Goal: Information Seeking & Learning: Learn about a topic

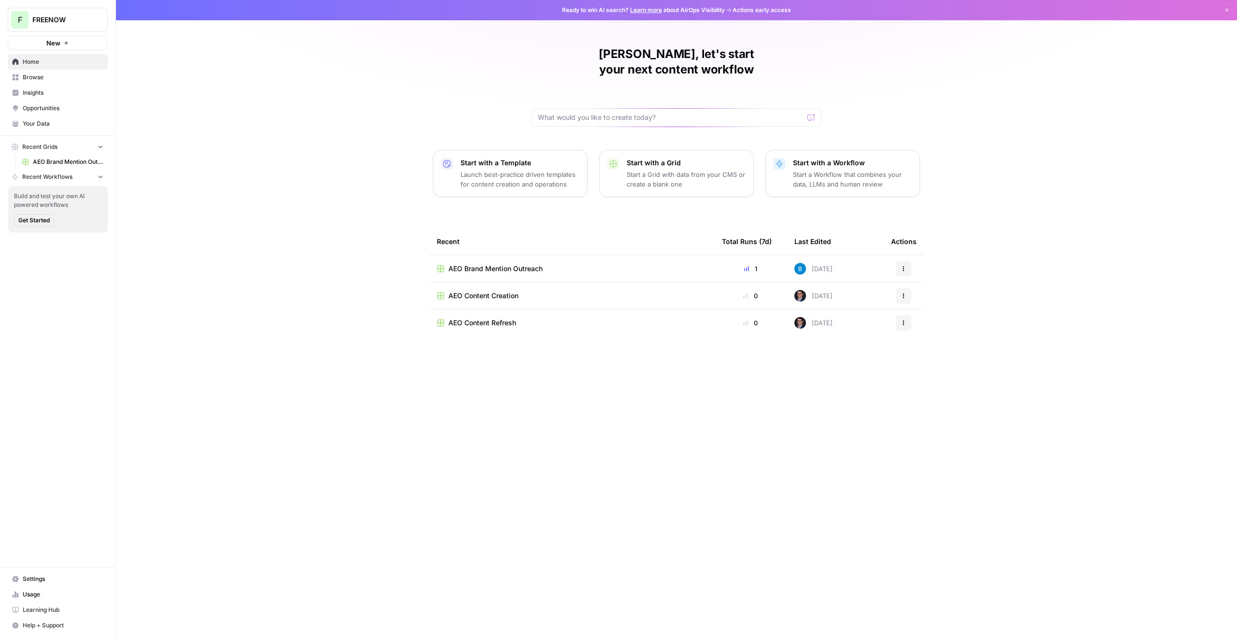
click at [59, 78] on span "Browse" at bounding box center [63, 77] width 81 height 9
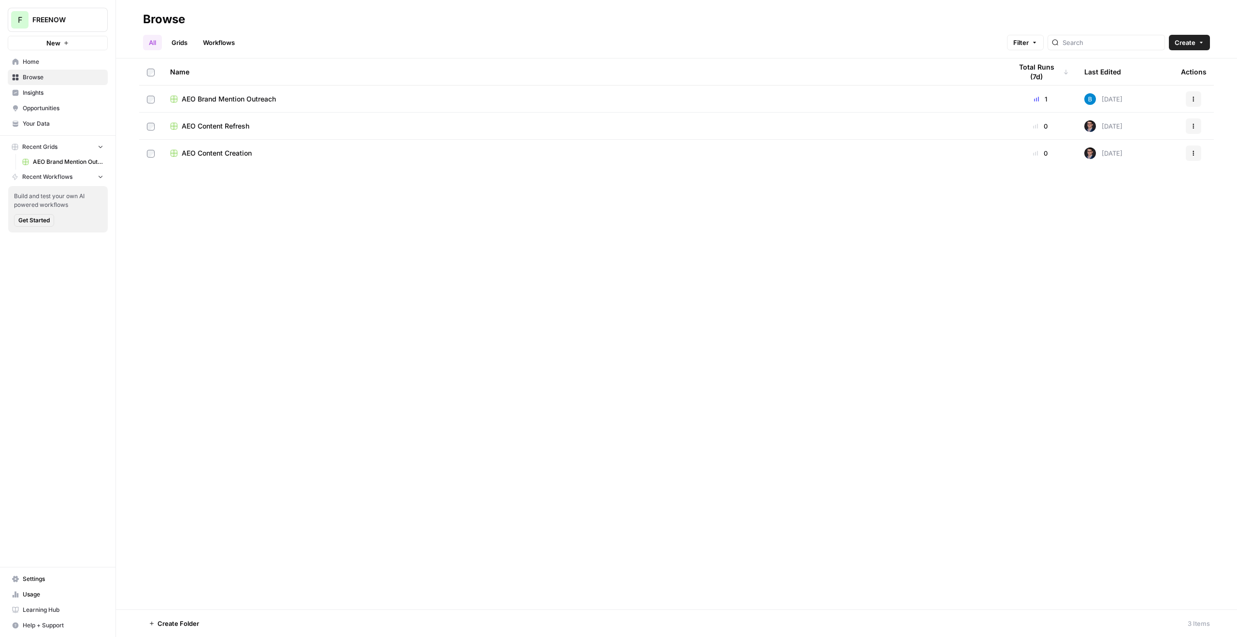
click at [58, 96] on span "Insights" at bounding box center [63, 92] width 81 height 9
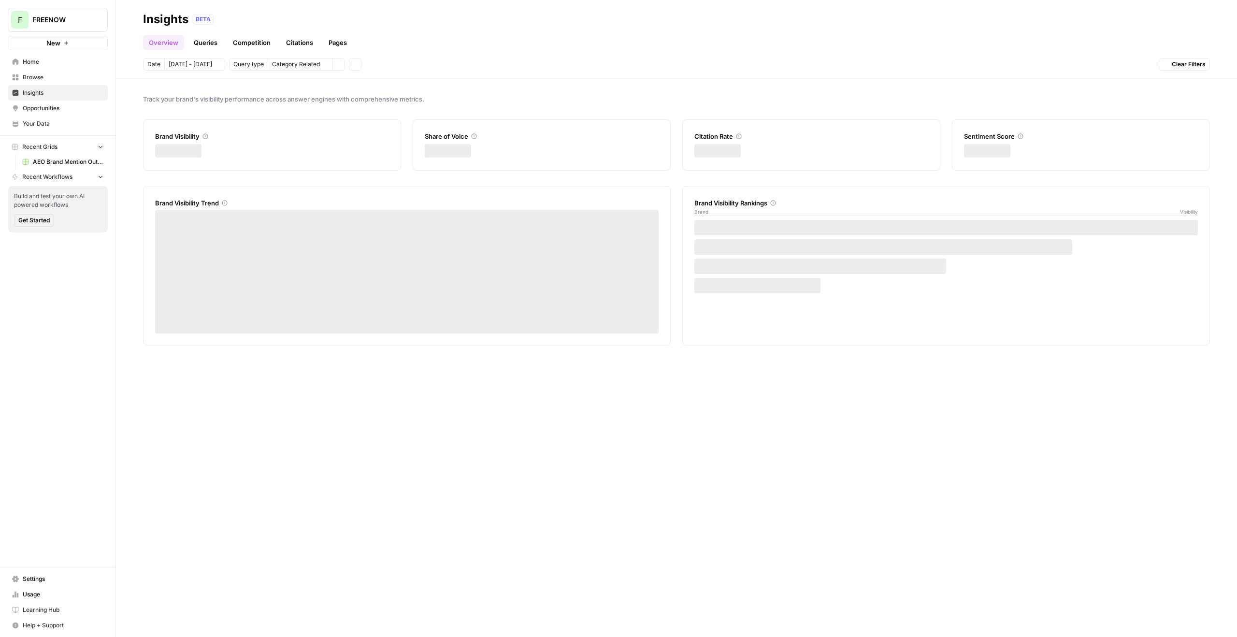
click at [56, 110] on span "Opportunities" at bounding box center [63, 108] width 81 height 9
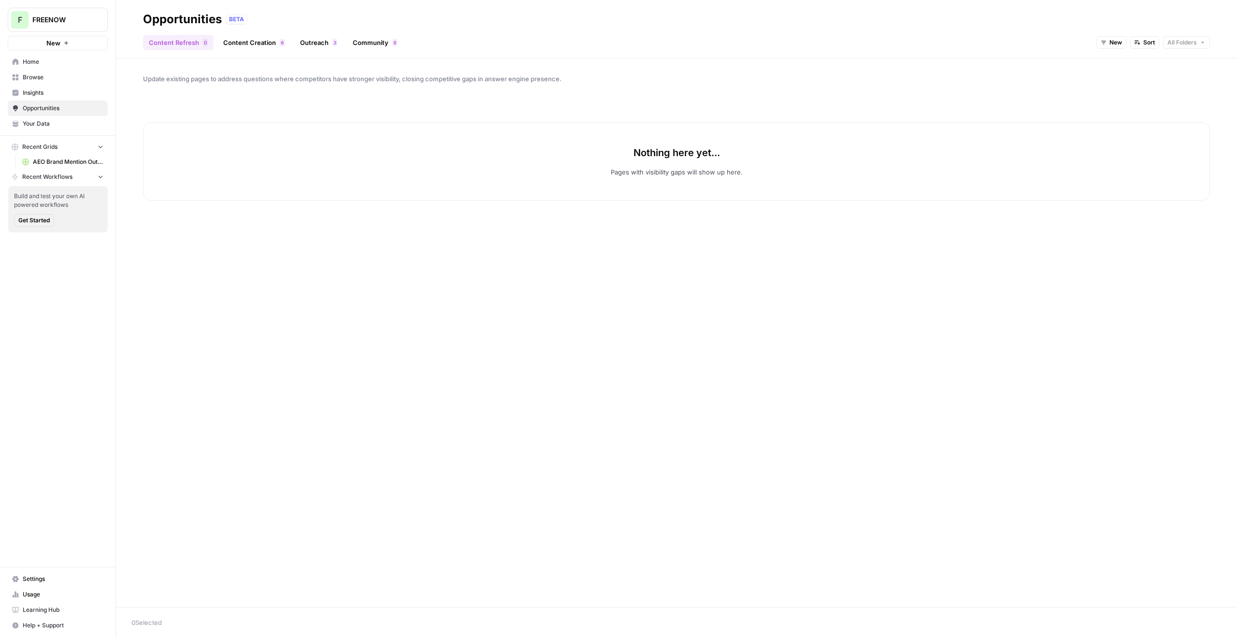
click at [55, 99] on link "Insights" at bounding box center [58, 92] width 100 height 15
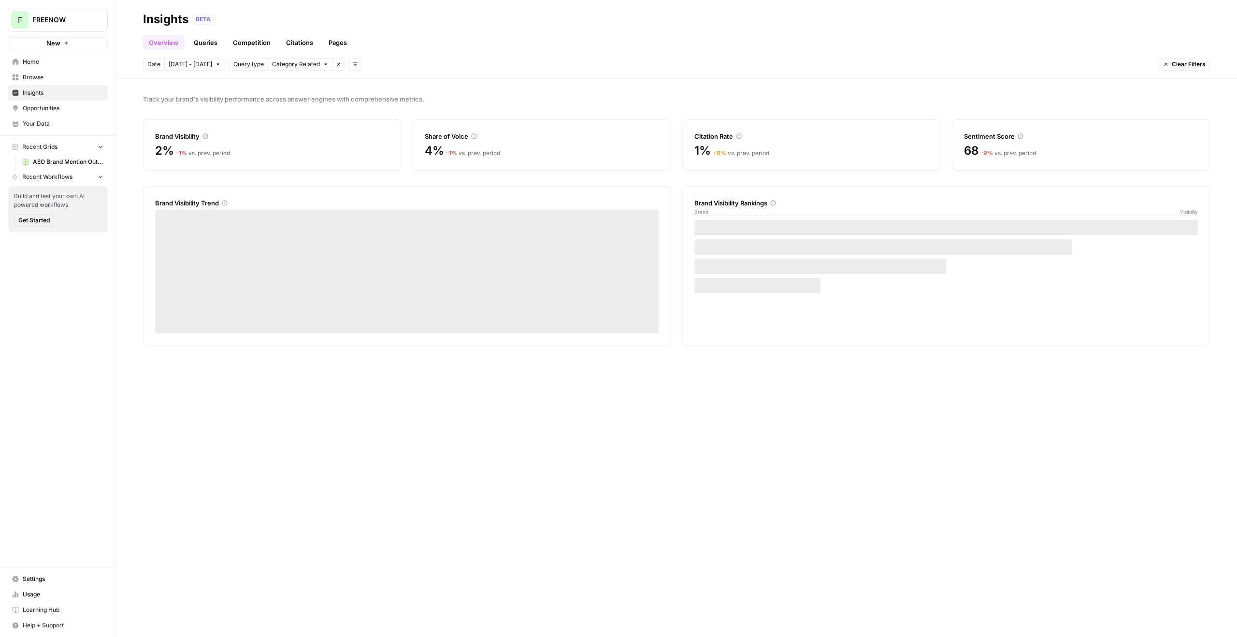
click at [299, 39] on link "Citations" at bounding box center [299, 42] width 39 height 15
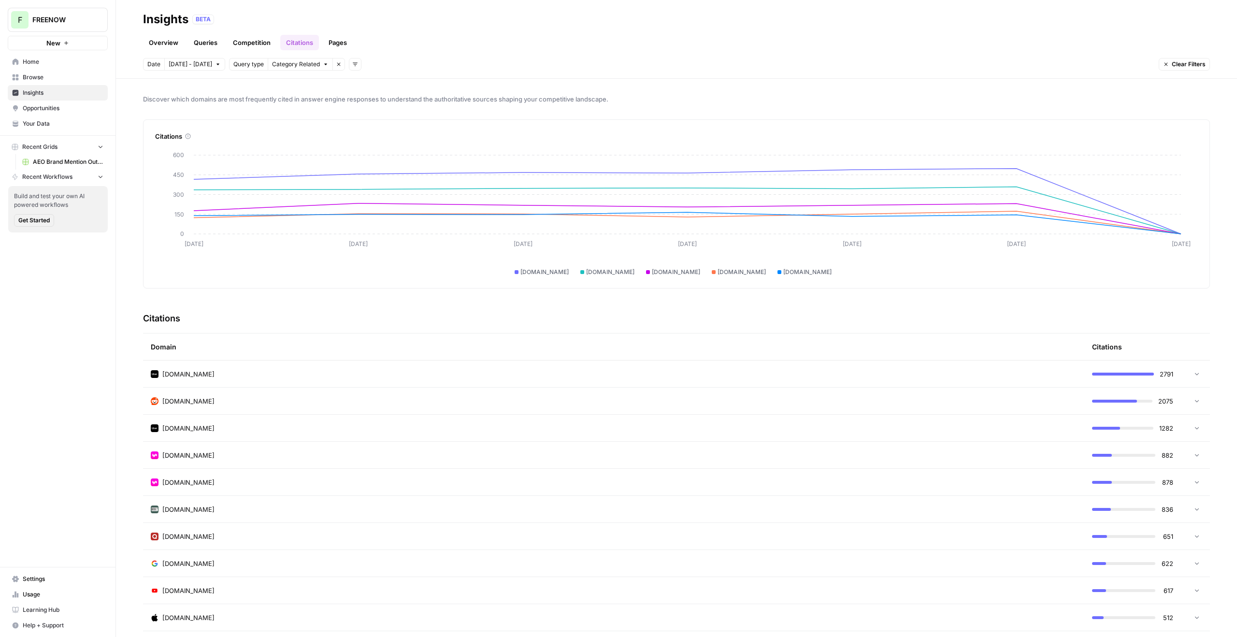
click at [328, 38] on link "Pages" at bounding box center [338, 42] width 30 height 15
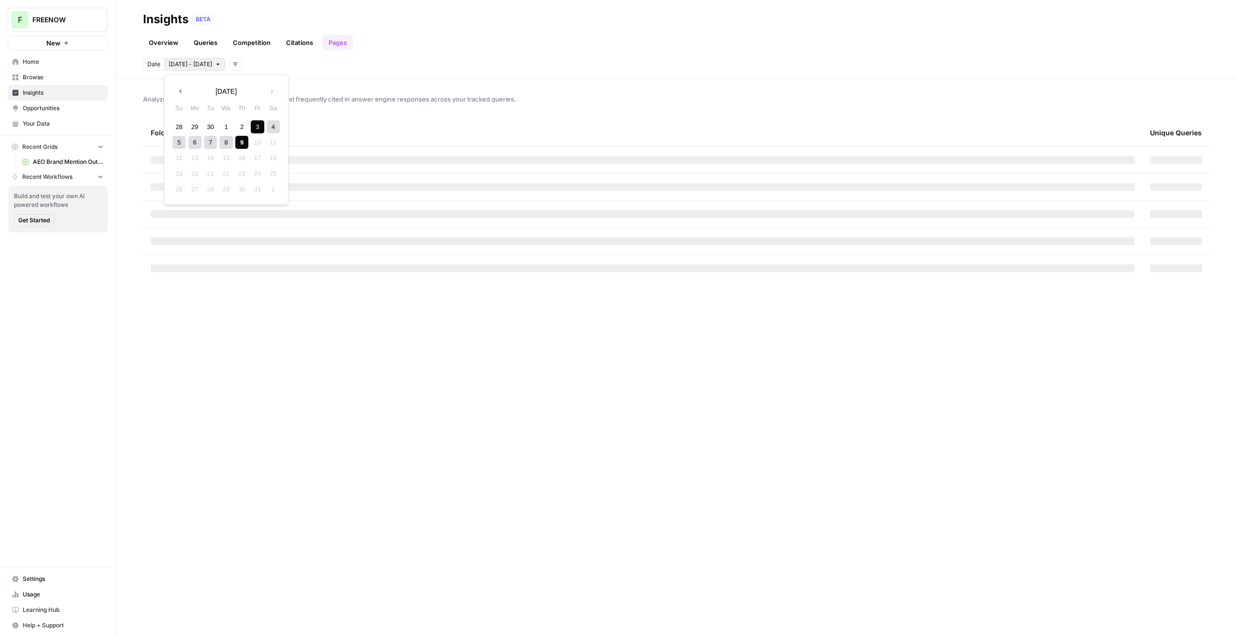
click at [202, 67] on span "[DATE] - [DATE]" at bounding box center [190, 64] width 43 height 9
click at [180, 87] on button "Previous month" at bounding box center [180, 91] width 17 height 17
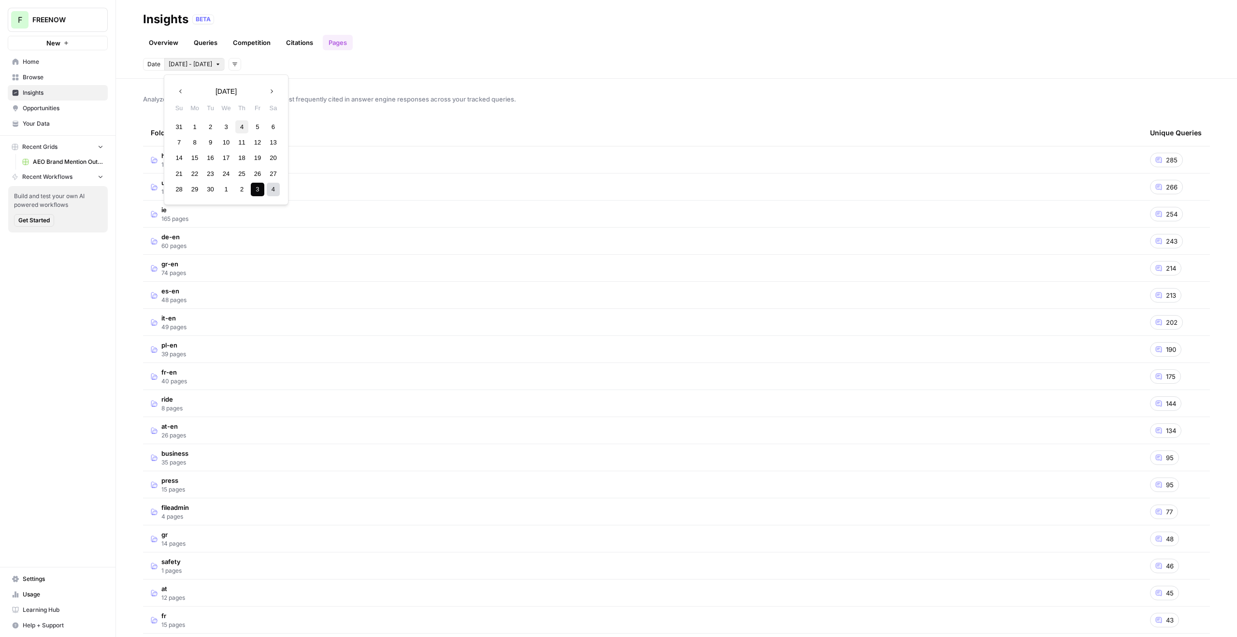
click at [237, 127] on div "4" at bounding box center [241, 126] width 13 height 13
click at [275, 92] on icon "button" at bounding box center [271, 91] width 7 height 7
click at [273, 123] on div "4" at bounding box center [273, 126] width 13 height 13
click at [237, 187] on td "uk 194 pages" at bounding box center [642, 187] width 999 height 27
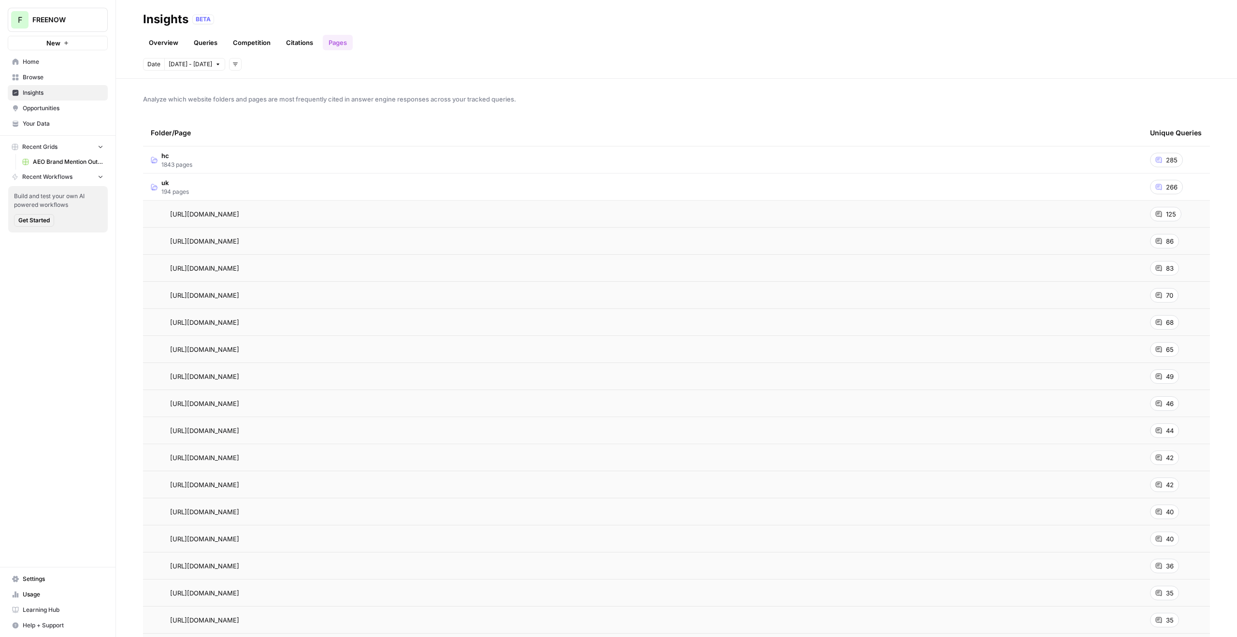
click at [202, 188] on td "uk 194 pages" at bounding box center [642, 187] width 999 height 27
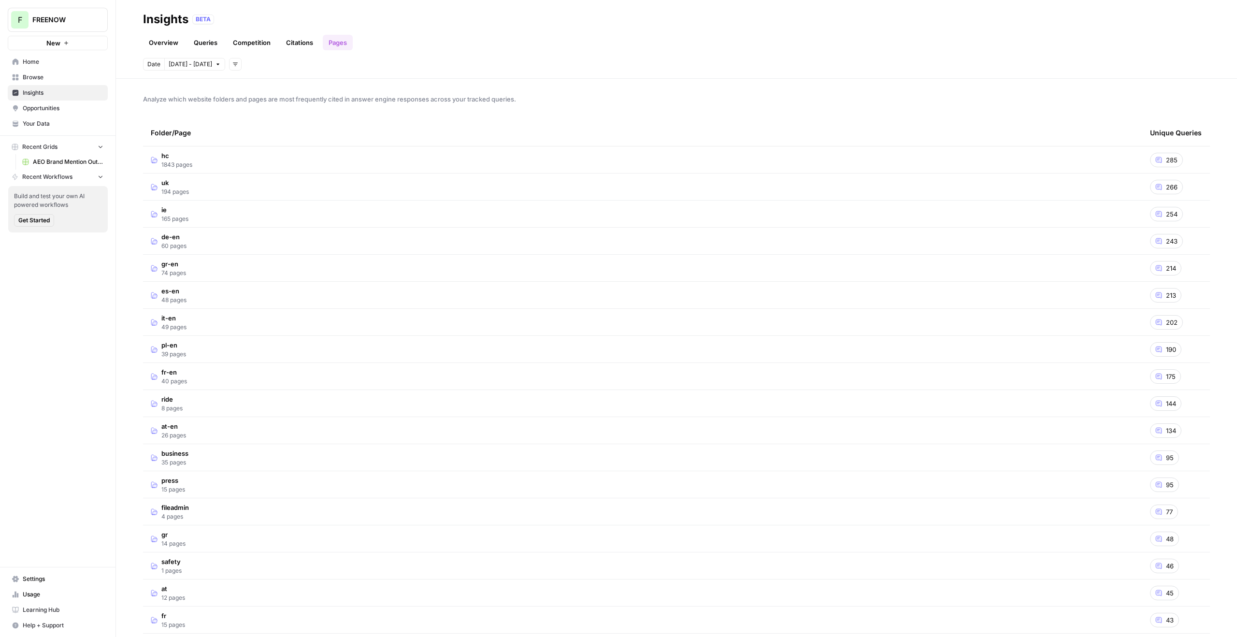
click at [1166, 188] on span "266" at bounding box center [1172, 187] width 12 height 10
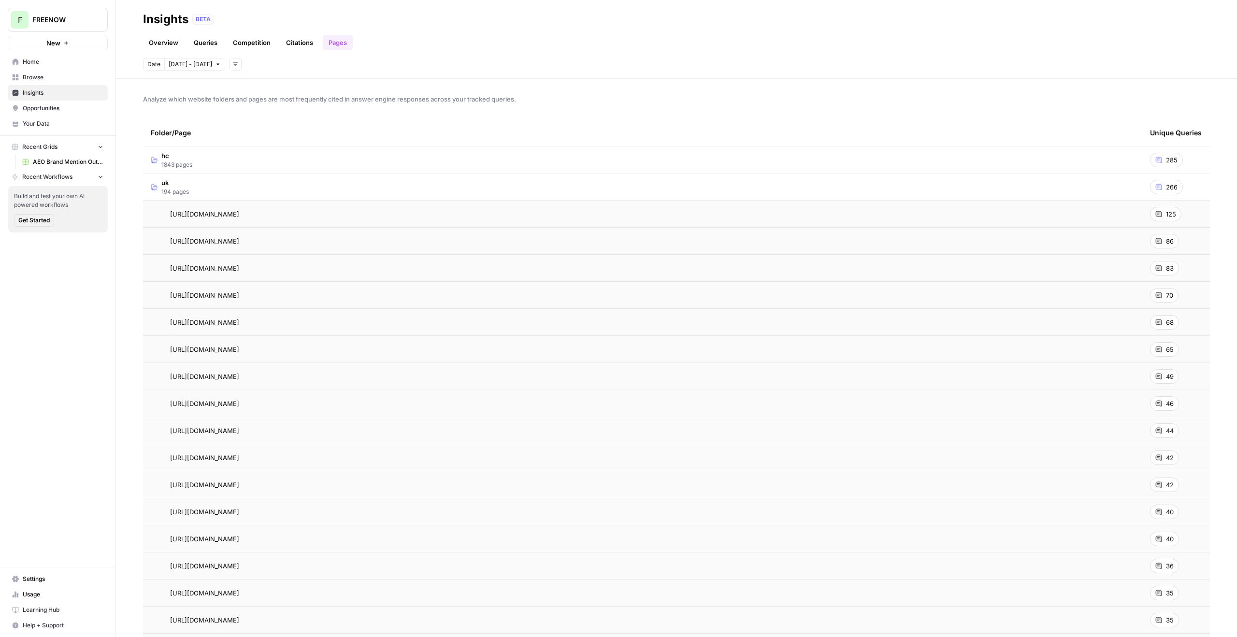
click at [1166, 188] on span "266" at bounding box center [1172, 187] width 12 height 10
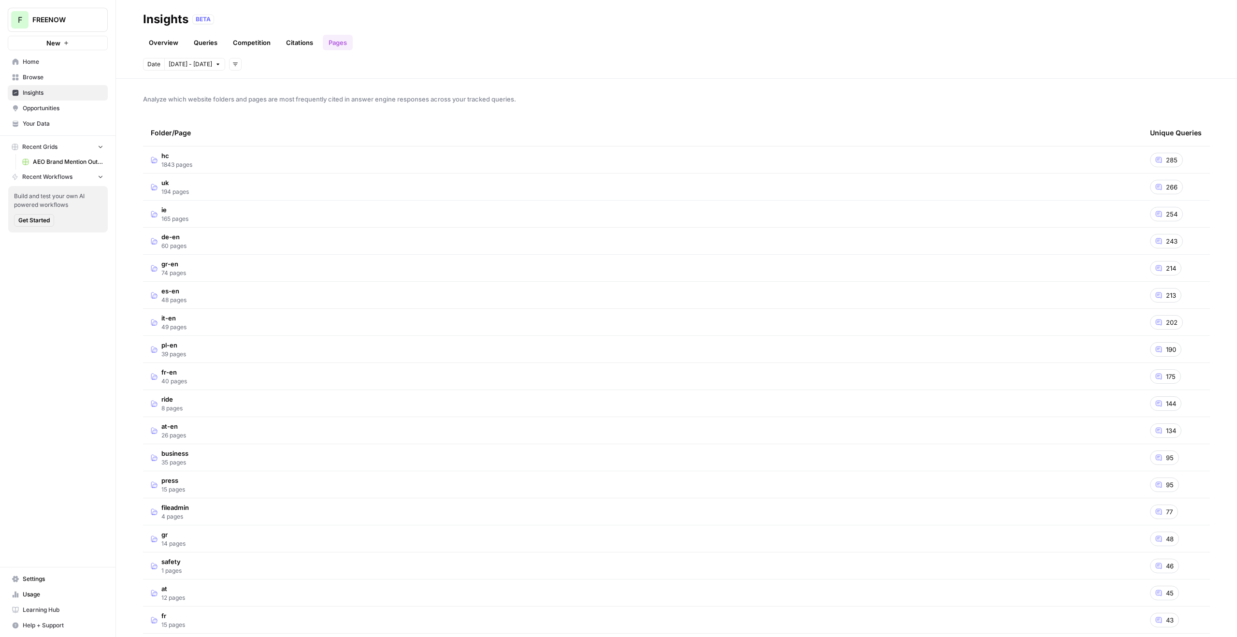
click at [1166, 186] on span "266" at bounding box center [1172, 187] width 12 height 10
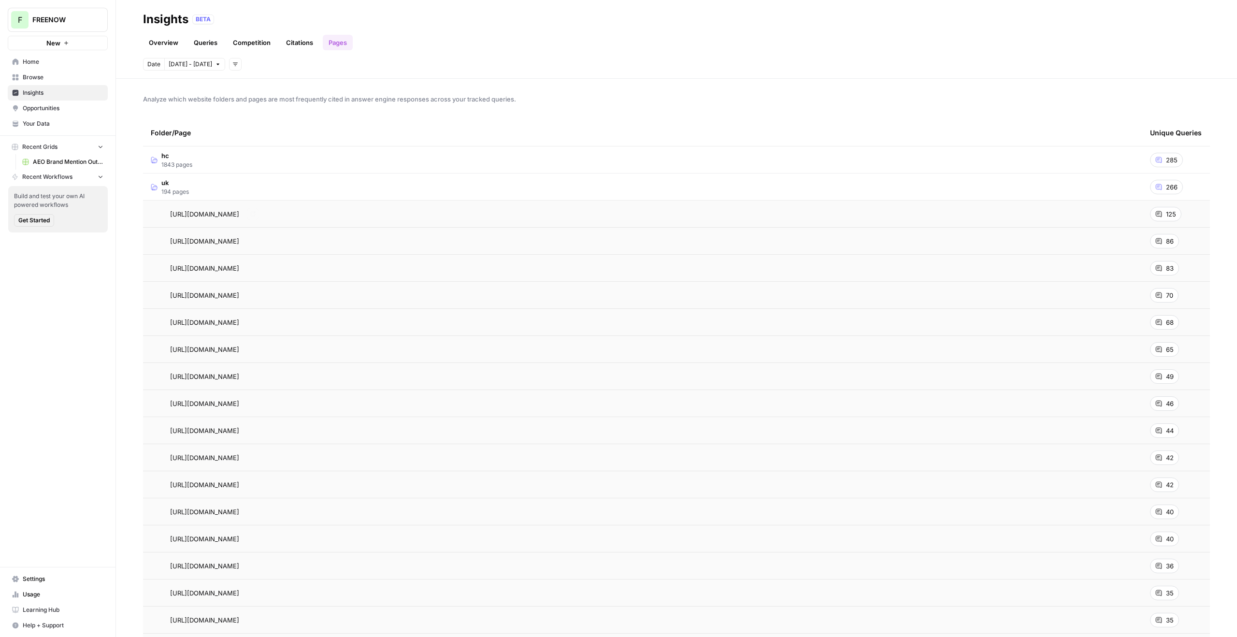
click at [395, 218] on div "[URL][DOMAIN_NAME] Go to page" at bounding box center [643, 214] width 984 height 12
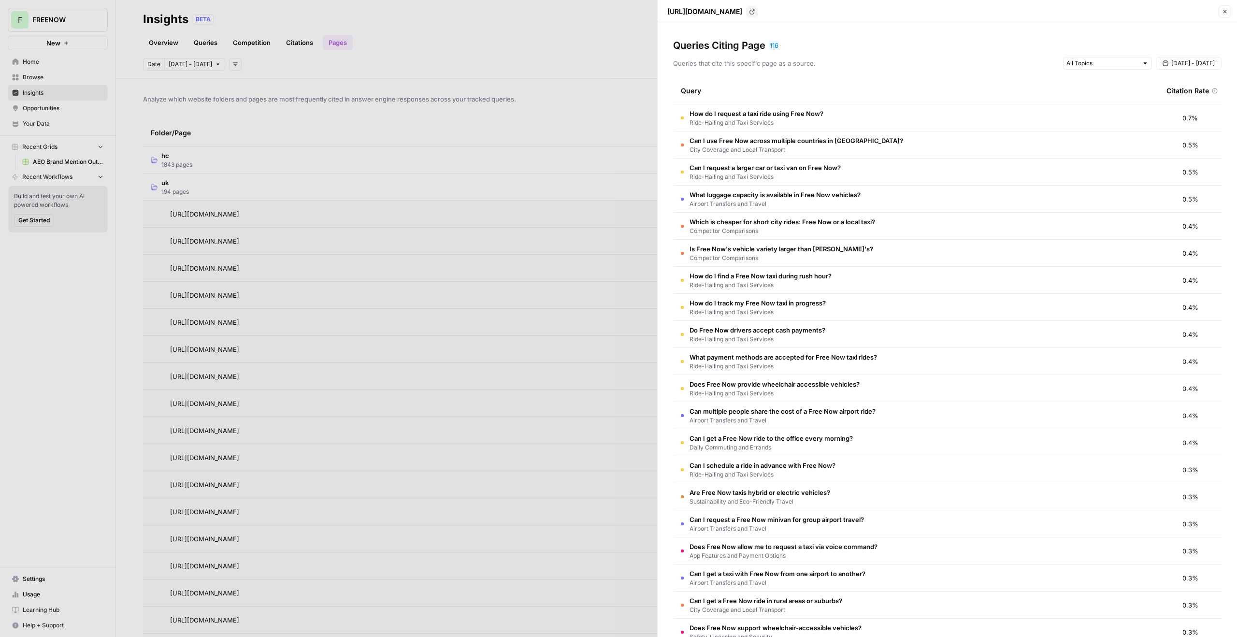
click at [1224, 12] on icon "button" at bounding box center [1225, 12] width 6 height 6
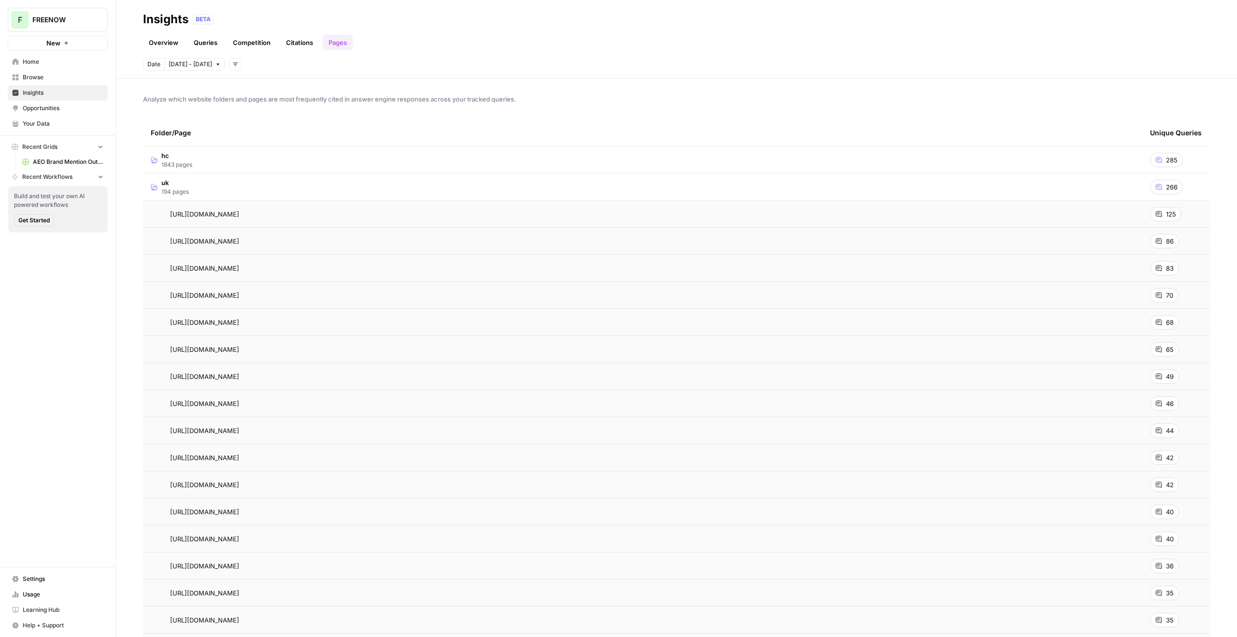
click at [286, 187] on td "uk 194 pages" at bounding box center [642, 187] width 999 height 27
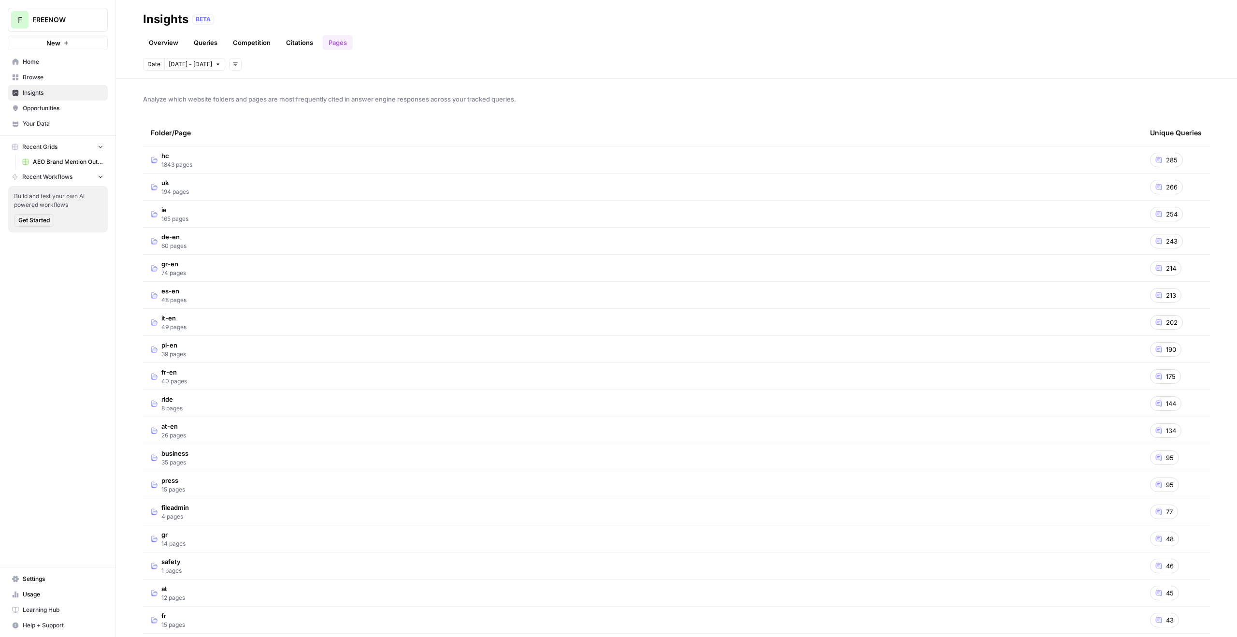
click at [122, 268] on div "Analyze which website folders and pages are most frequently cited in answer eng…" at bounding box center [676, 358] width 1121 height 558
click at [306, 47] on link "Citations" at bounding box center [299, 42] width 39 height 15
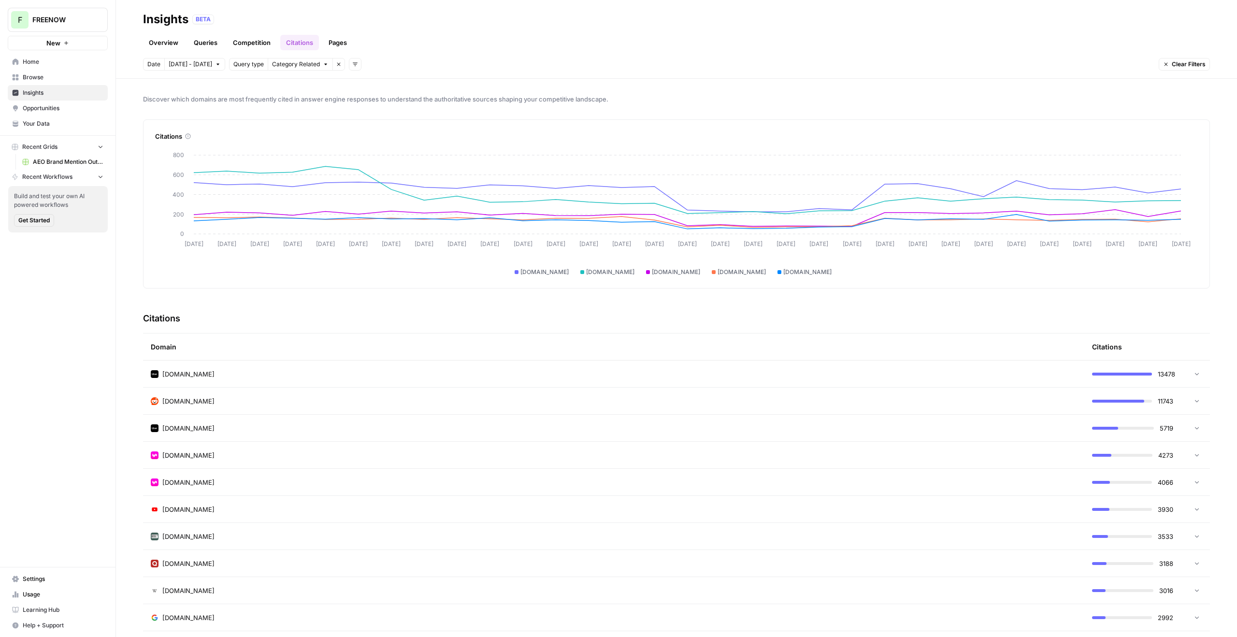
click at [238, 47] on link "Competition" at bounding box center [251, 42] width 49 height 15
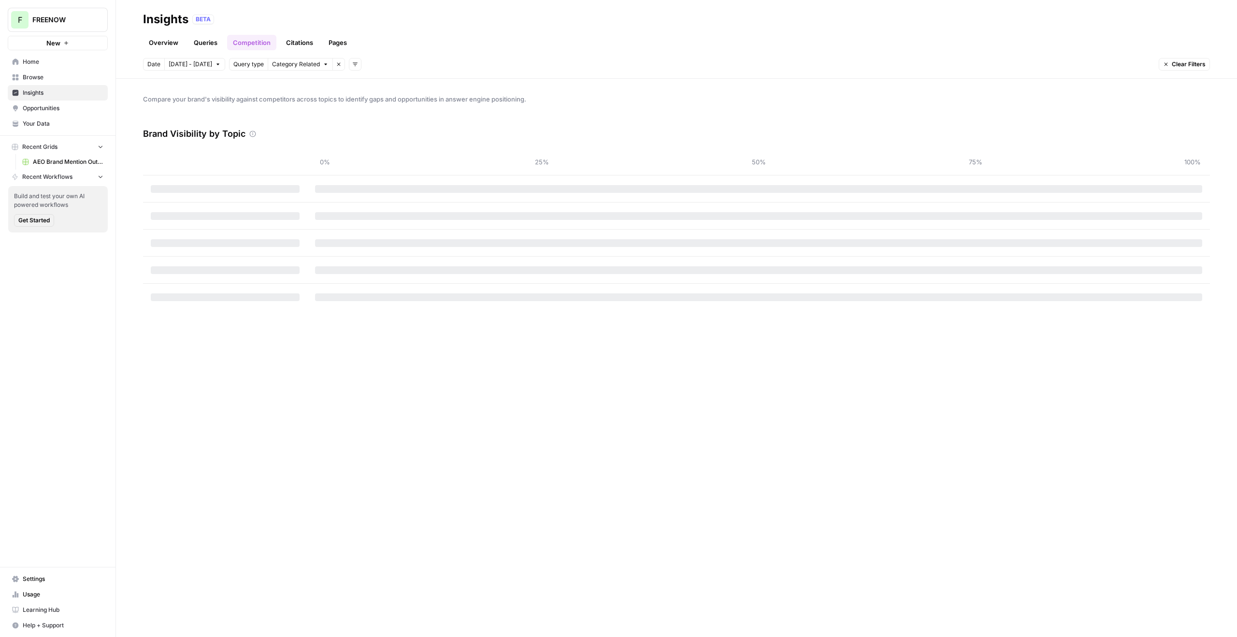
click at [218, 46] on link "Queries" at bounding box center [205, 42] width 35 height 15
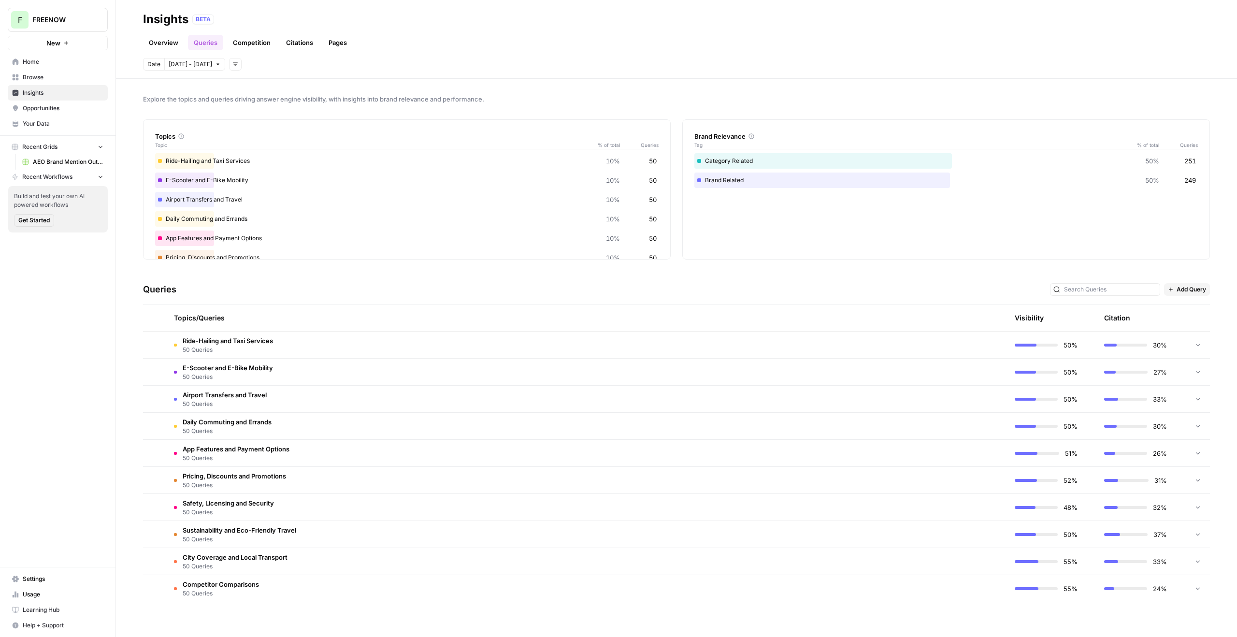
click at [304, 339] on td "Ride-Hailing and Taxi Services 50 Queries" at bounding box center [540, 345] width 749 height 27
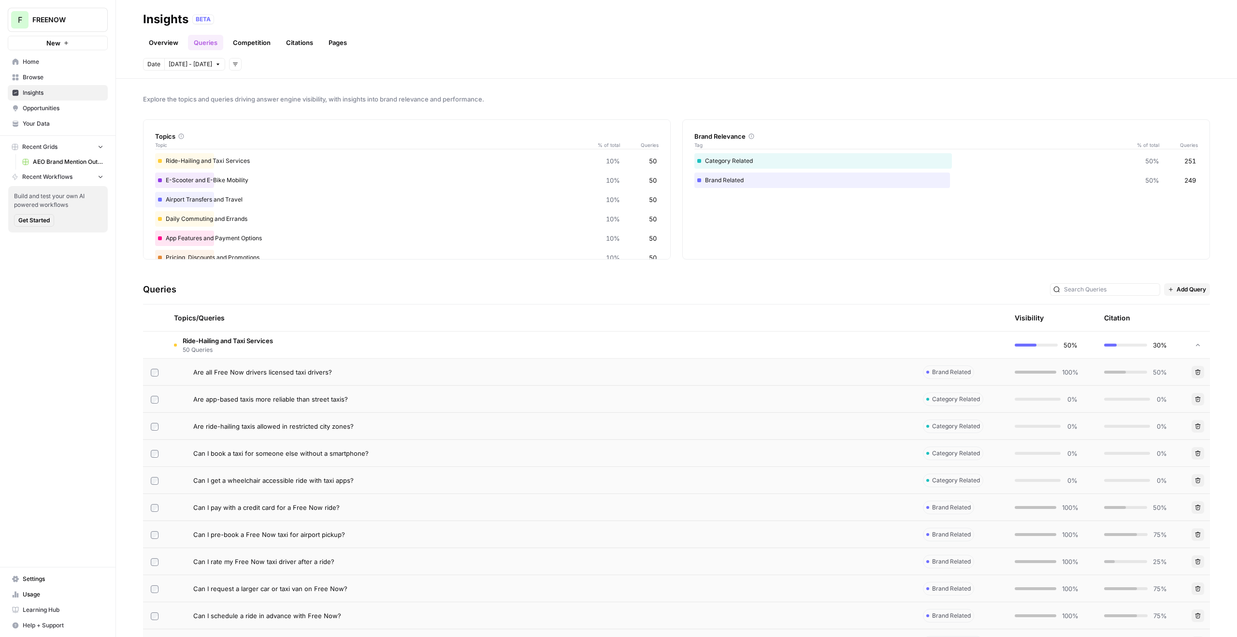
click at [362, 357] on td "Ride-Hailing and Taxi Services 50 Queries" at bounding box center [540, 345] width 749 height 27
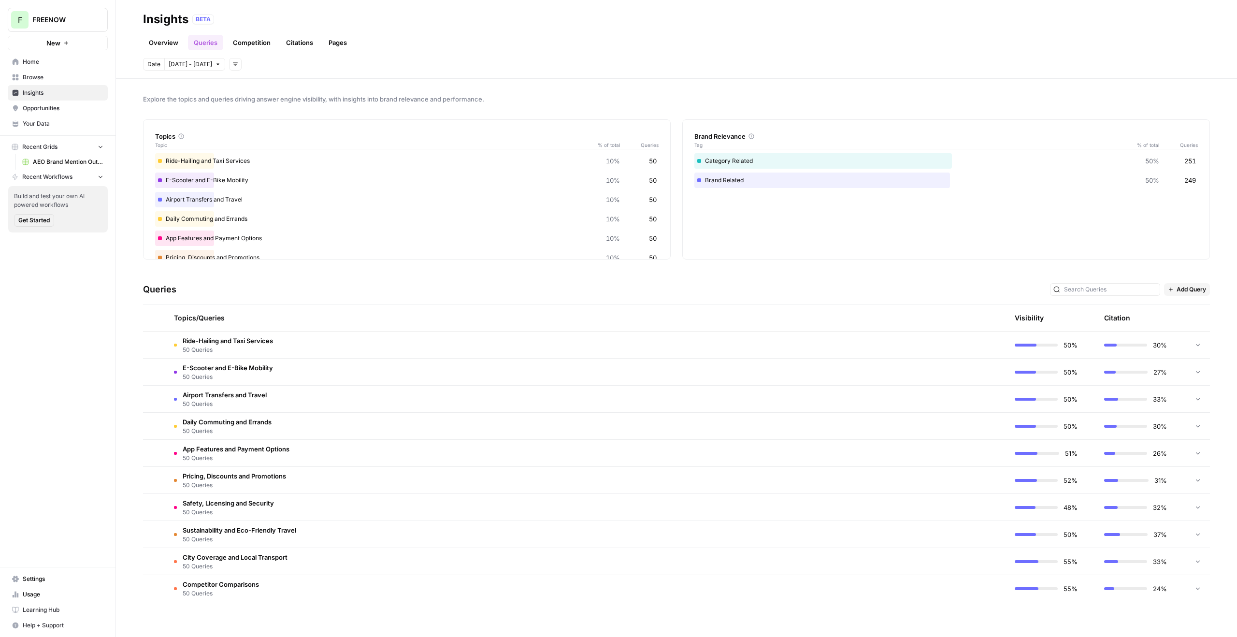
click at [362, 357] on td "Ride-Hailing and Taxi Services 50 Queries" at bounding box center [540, 345] width 749 height 27
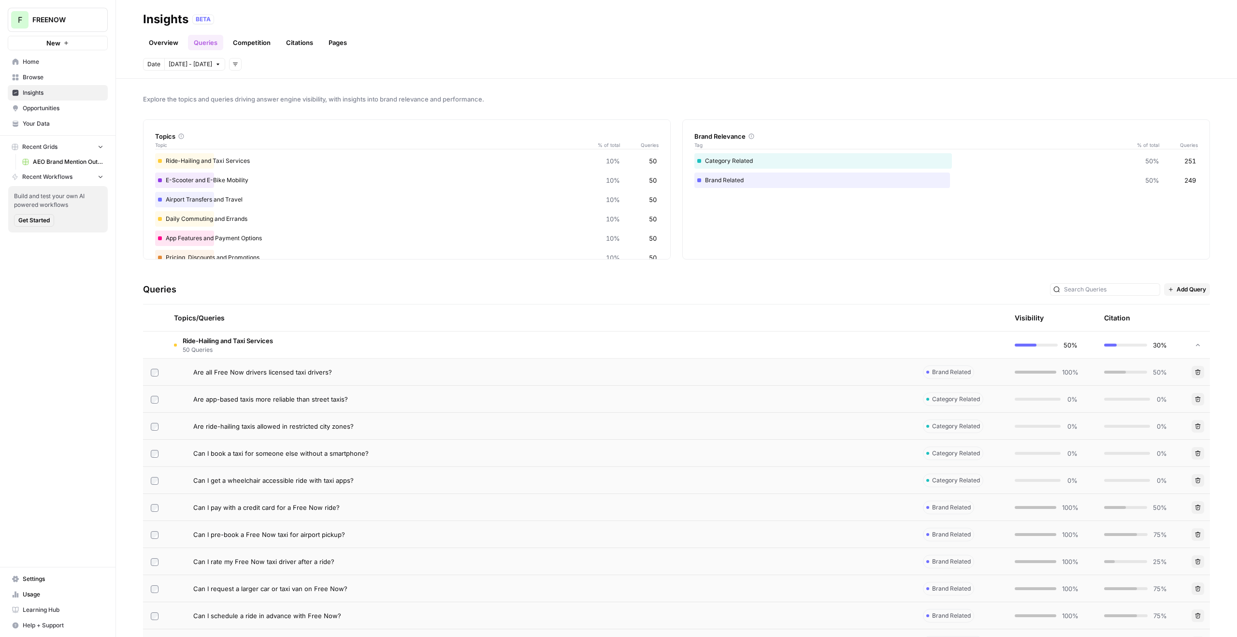
click at [361, 354] on td "Ride-Hailing and Taxi Services 50 Queries" at bounding box center [540, 345] width 749 height 27
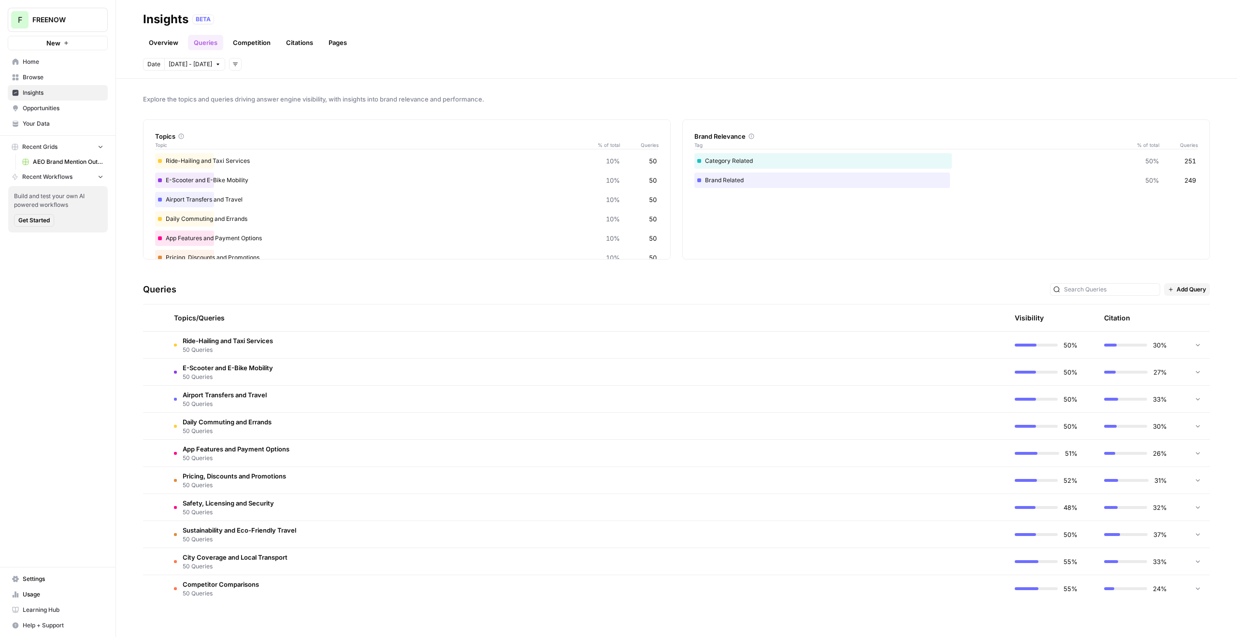
click at [331, 442] on td "App Features and Payment Options 50 Queries" at bounding box center [540, 453] width 749 height 27
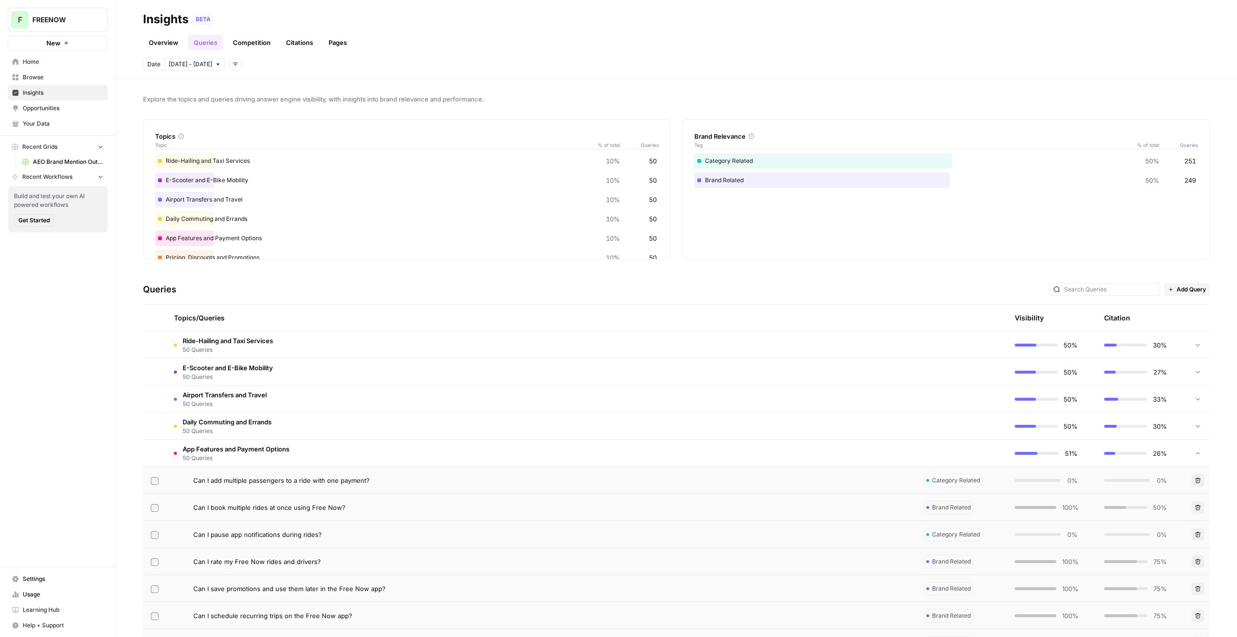
click at [330, 444] on td "App Features and Payment Options 50 Queries" at bounding box center [540, 453] width 749 height 27
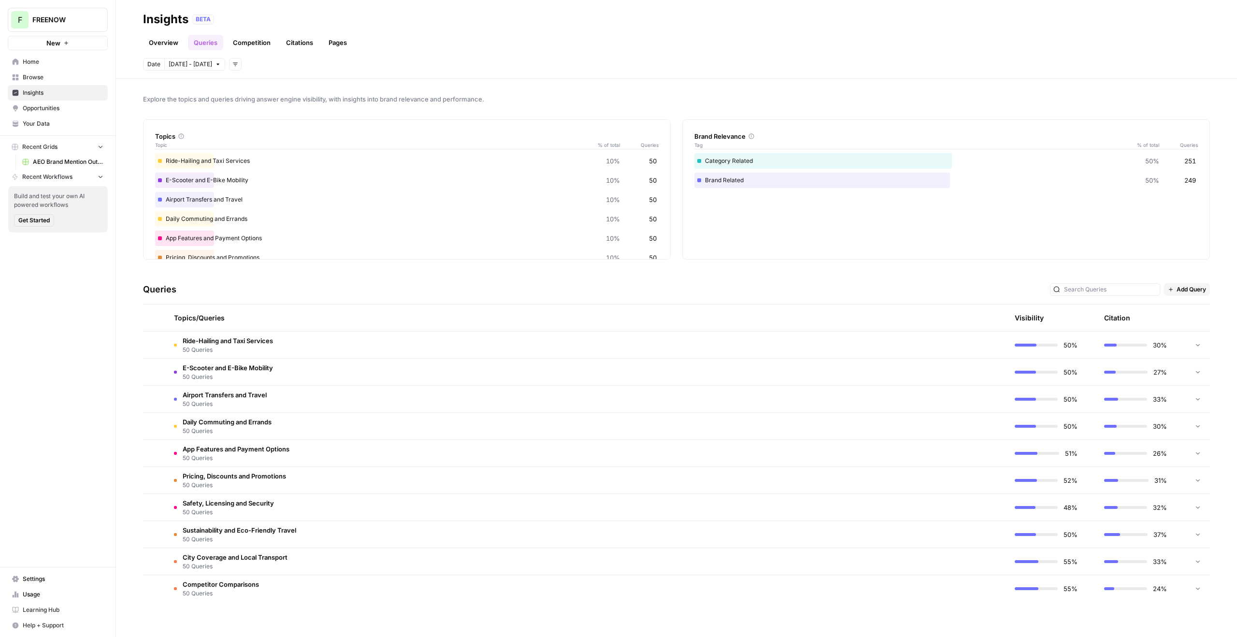
click at [261, 581] on td "Competitor Comparisons 50 Queries" at bounding box center [540, 588] width 749 height 27
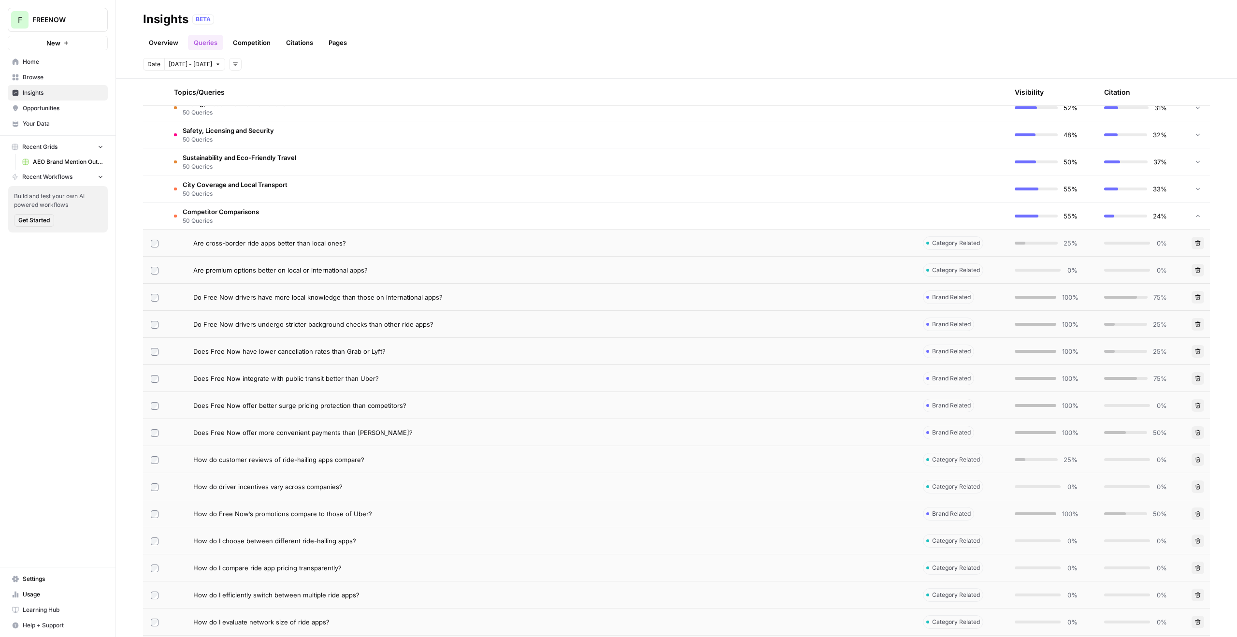
scroll to position [333, 0]
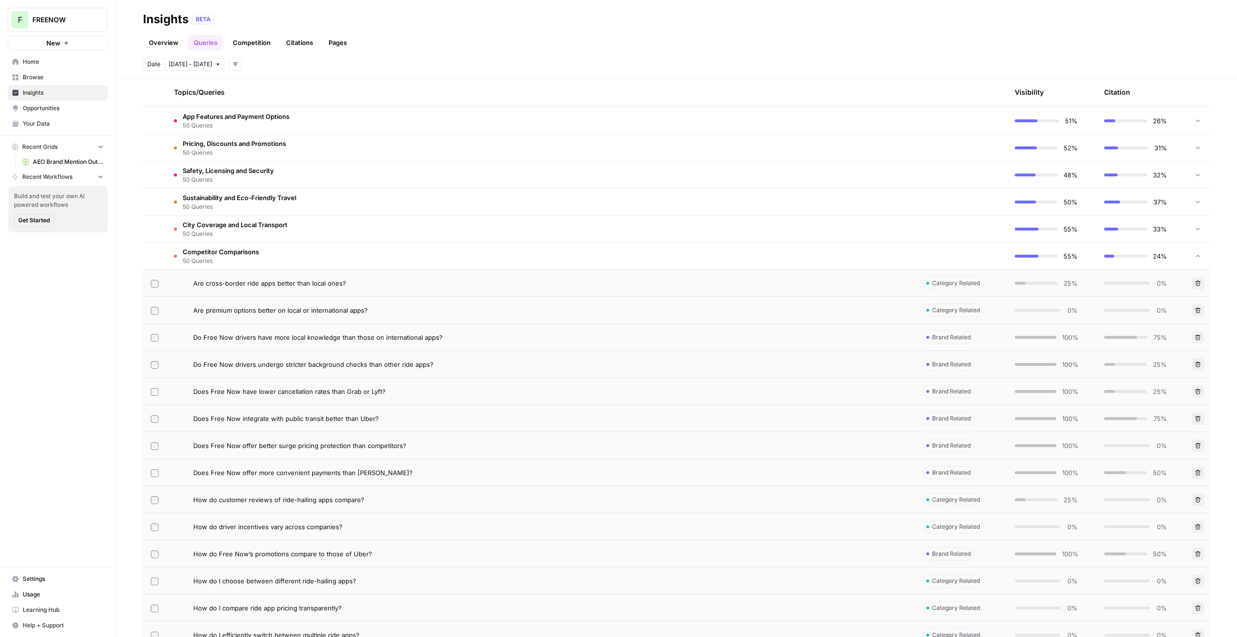
click at [277, 255] on td "Competitor Comparisons 50 Queries" at bounding box center [540, 256] width 749 height 27
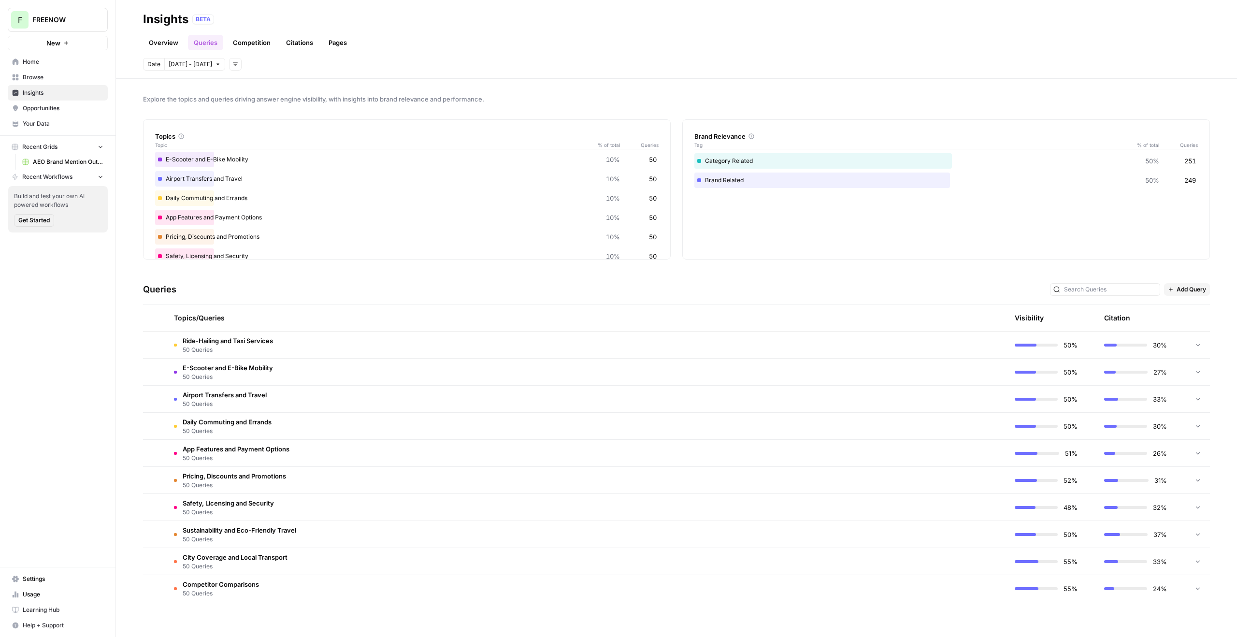
scroll to position [0, 0]
click at [238, 46] on link "Competition" at bounding box center [251, 42] width 49 height 15
